Goal: Communication & Community: Answer question/provide support

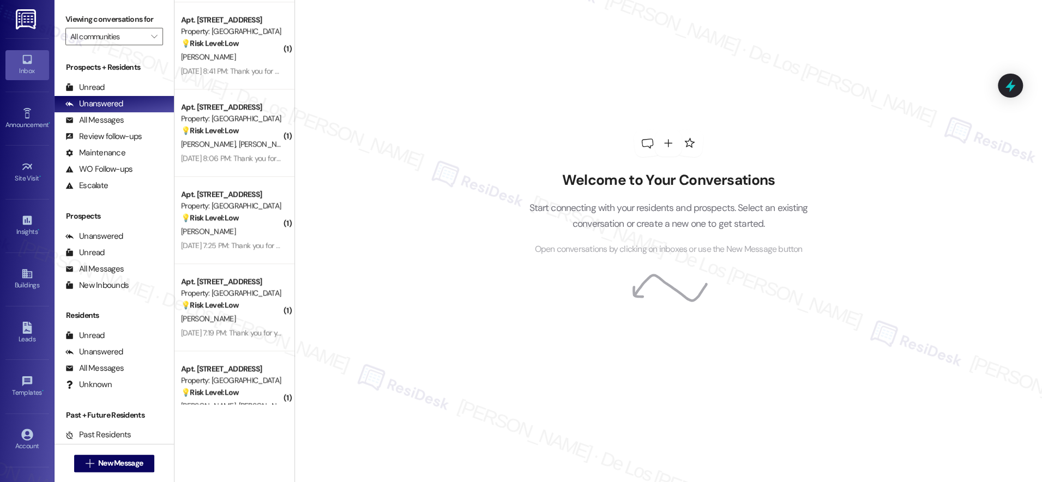
scroll to position [3959, 0]
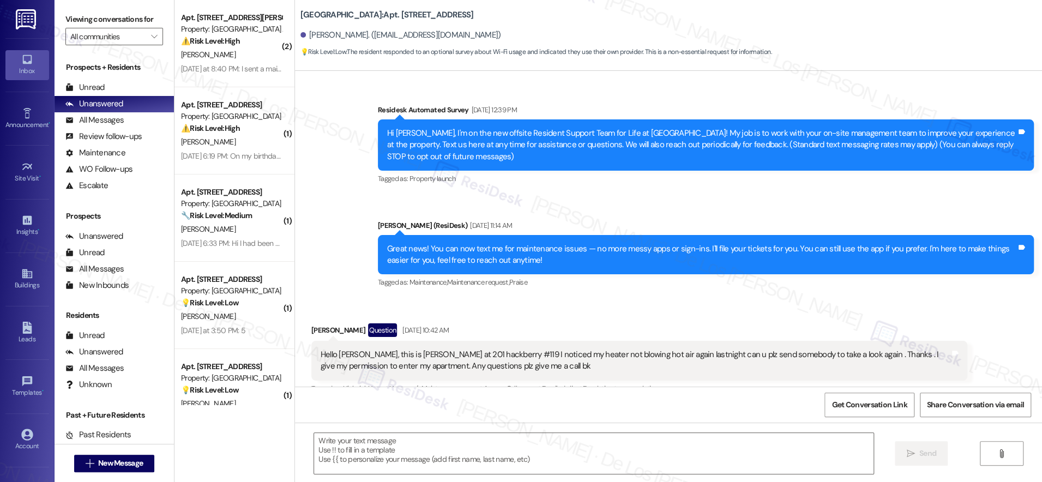
scroll to position [2976, 0]
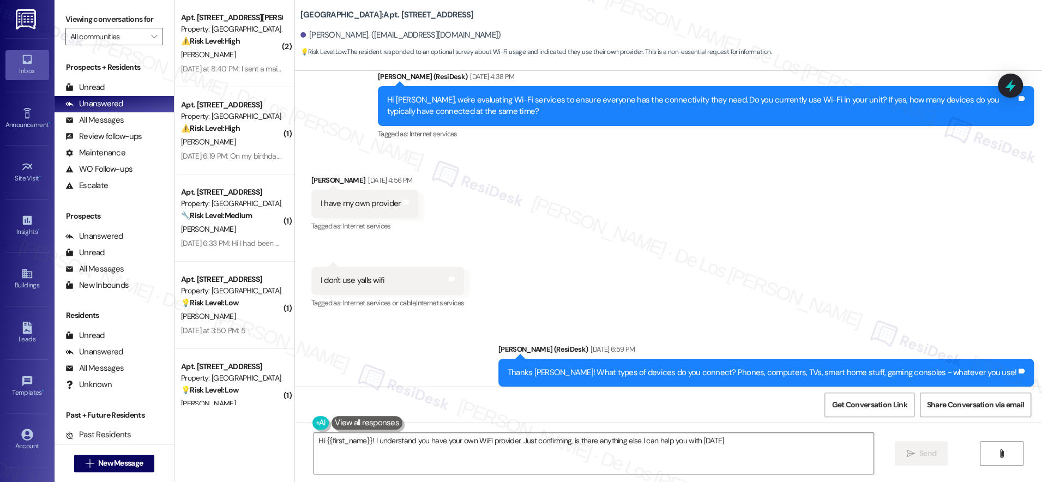
type textarea "Hi {{first_name}}! I understand you have your own WiFi provider. Just confirmin…"
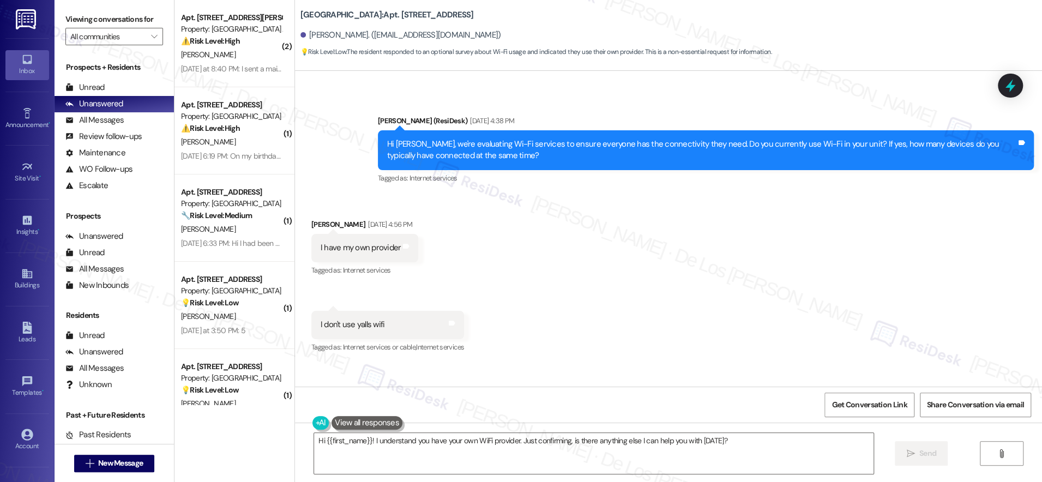
scroll to position [2930, 0]
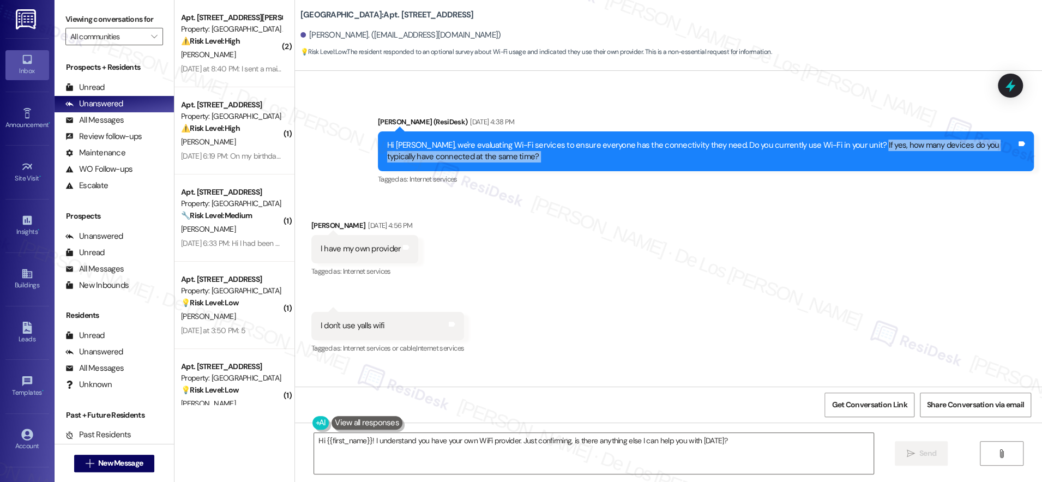
drag, startPoint x: 847, startPoint y: 121, endPoint x: 853, endPoint y: 147, distance: 26.7
click at [853, 147] on div "[PERSON_NAME] (ResiDesk) [DATE] 4:38 PM Hi [PERSON_NAME], we're evaluating Wi-F…" at bounding box center [706, 151] width 656 height 71
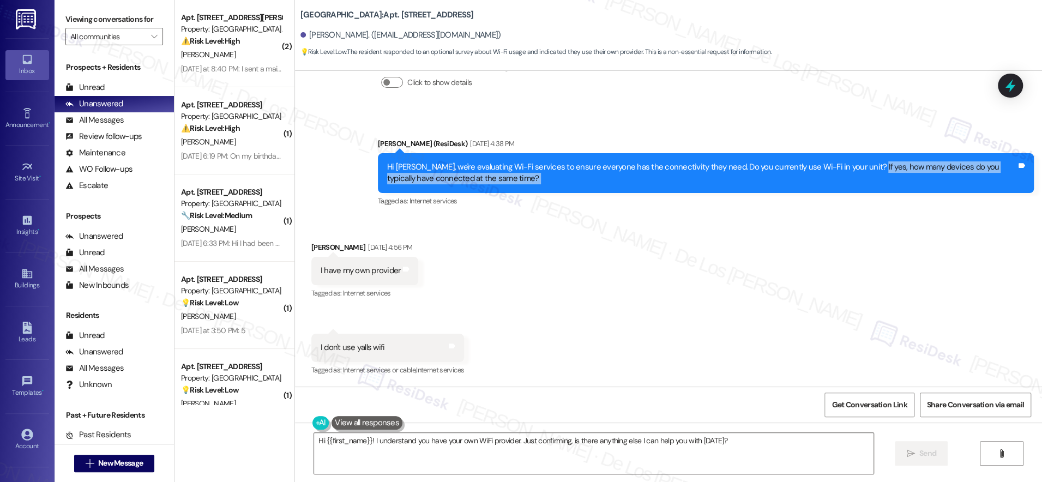
scroll to position [2903, 0]
